Goal: Information Seeking & Learning: Learn about a topic

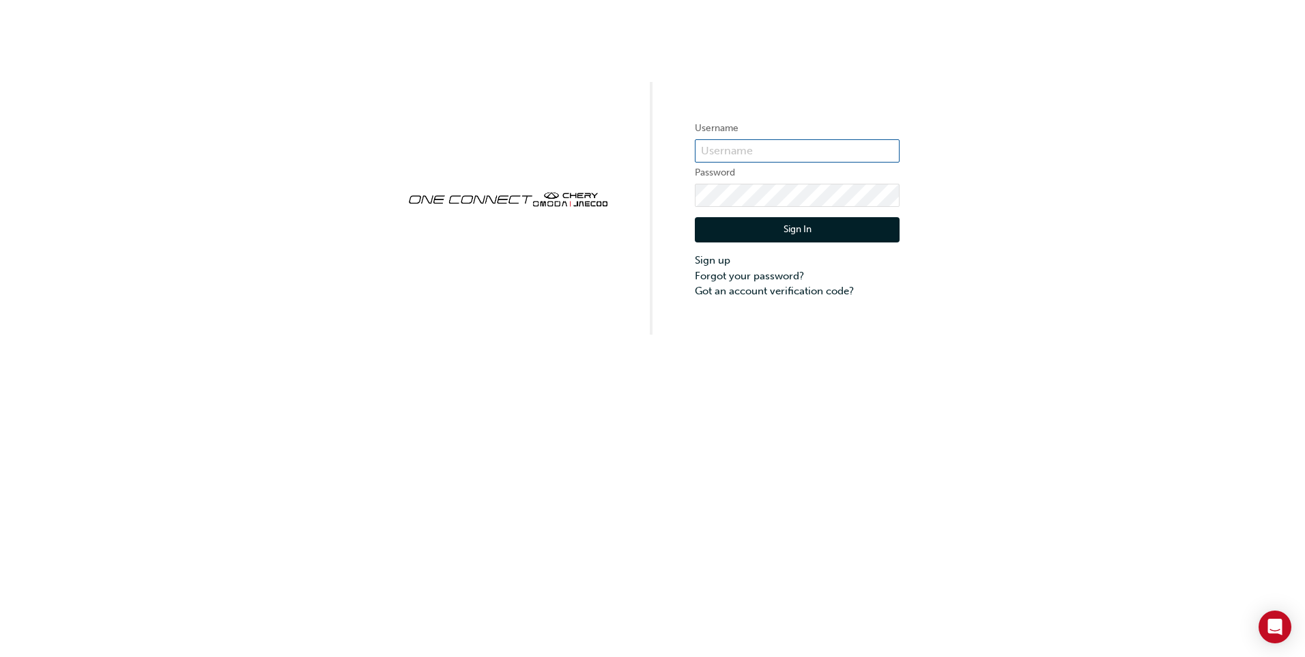
type input "ONE00017"
click at [793, 228] on button "Sign In" at bounding box center [797, 230] width 205 height 26
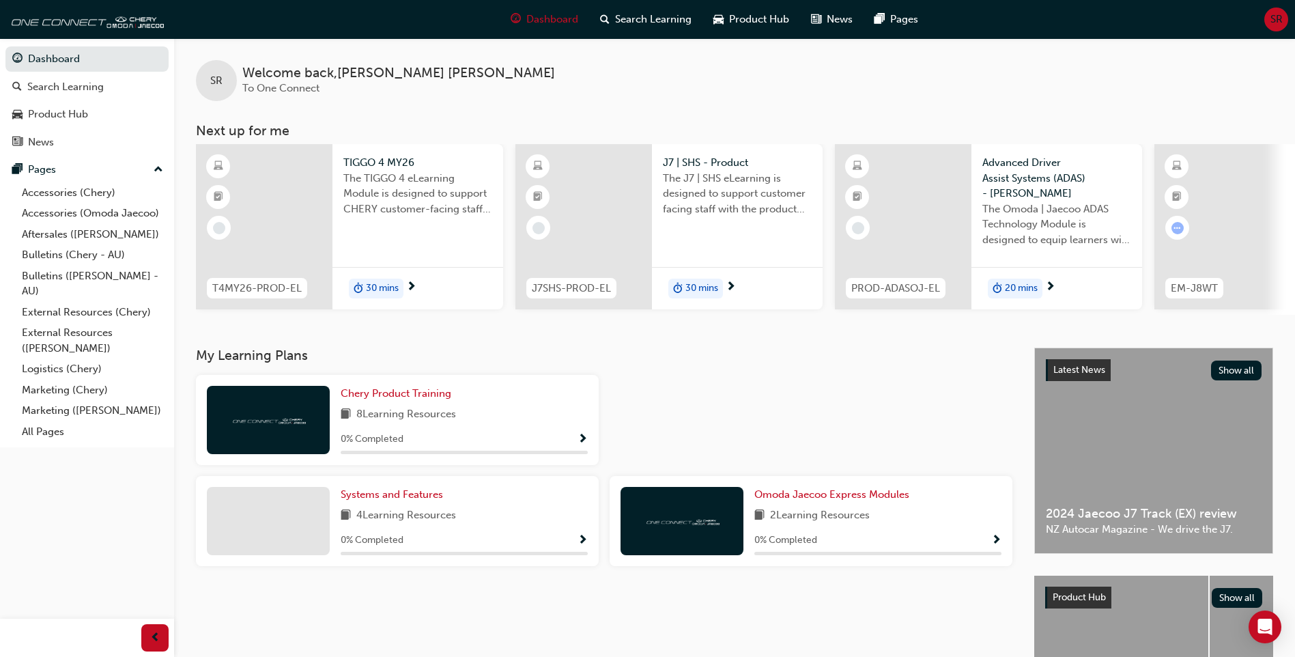
click at [420, 413] on span "8 Learning Resources" at bounding box center [406, 414] width 100 height 17
click at [373, 396] on span "Chery Product Training" at bounding box center [396, 393] width 111 height 12
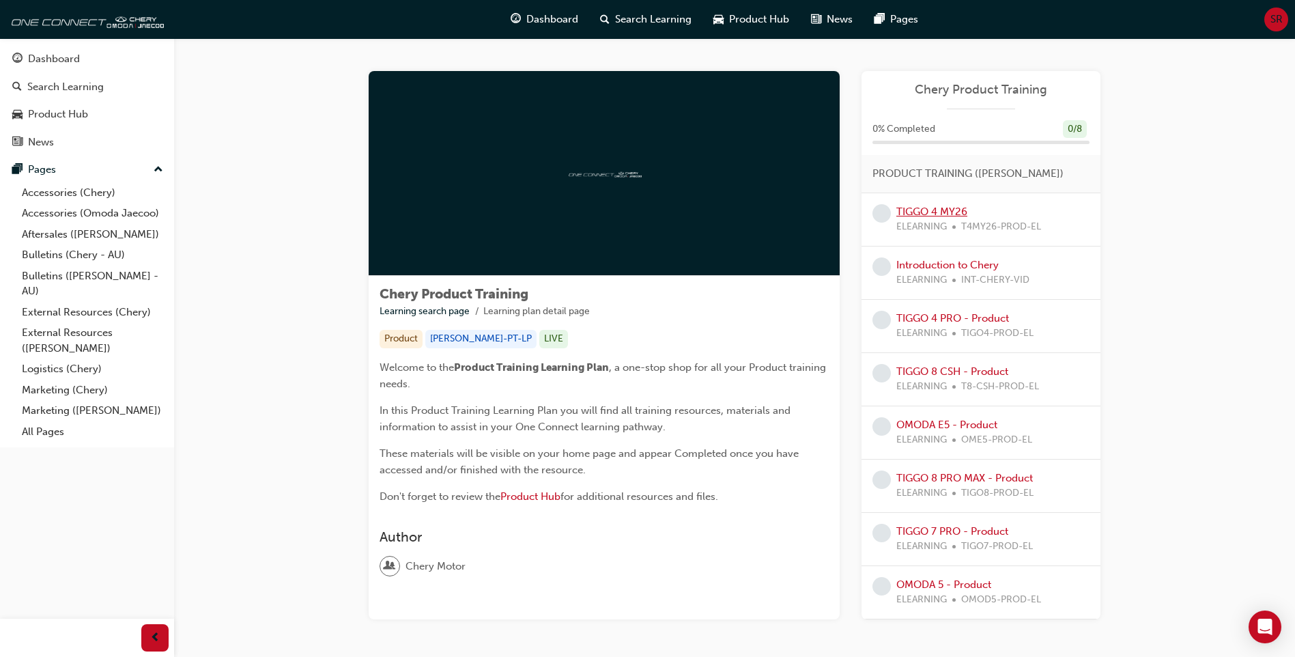
click at [929, 214] on link "TIGGO 4 MY26" at bounding box center [931, 211] width 71 height 12
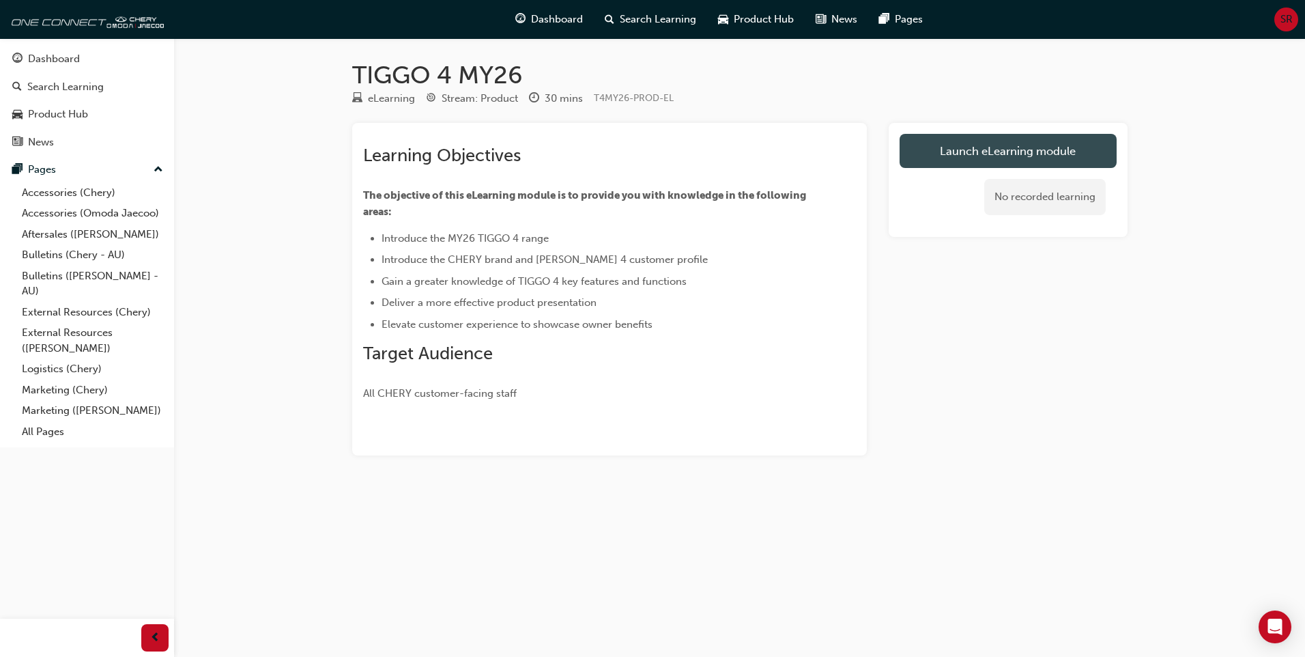
click at [999, 149] on link "Launch eLearning module" at bounding box center [1008, 151] width 217 height 34
